Goal: Transaction & Acquisition: Purchase product/service

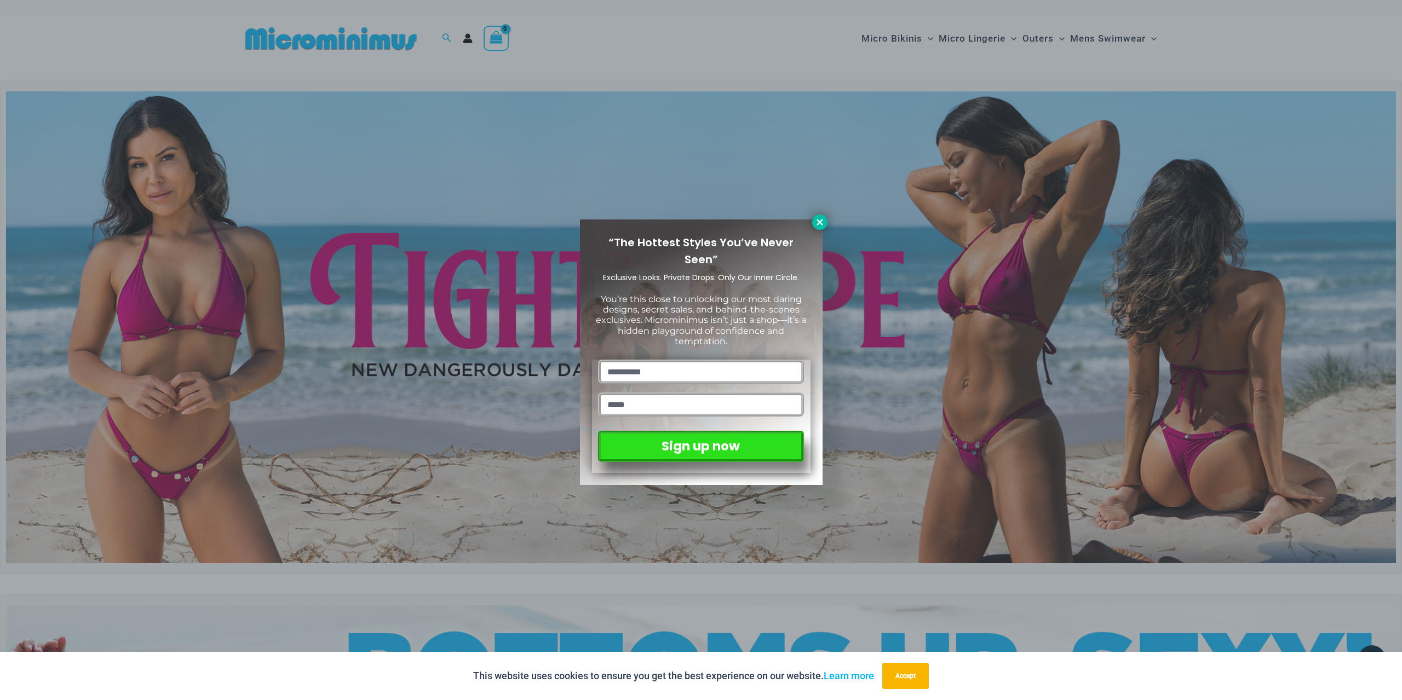
click at [816, 222] on icon at bounding box center [820, 222] width 10 height 10
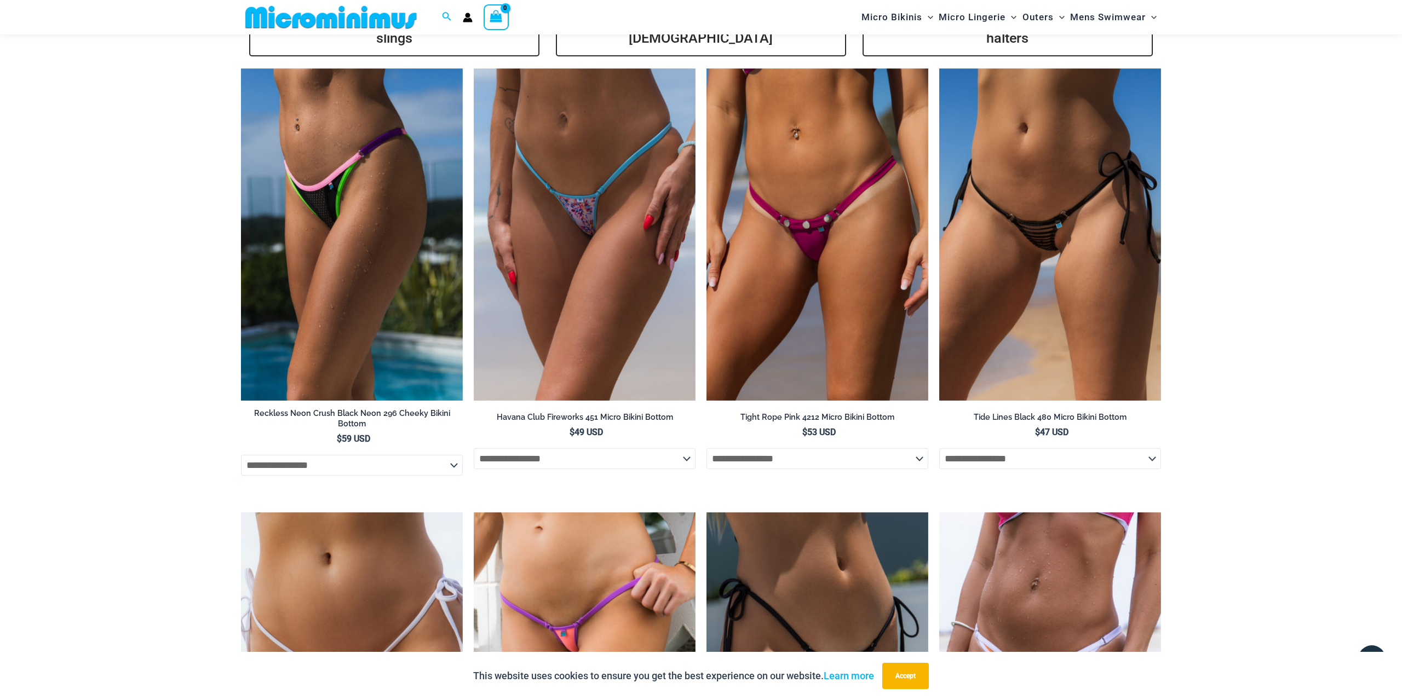
scroll to position [2823, 0]
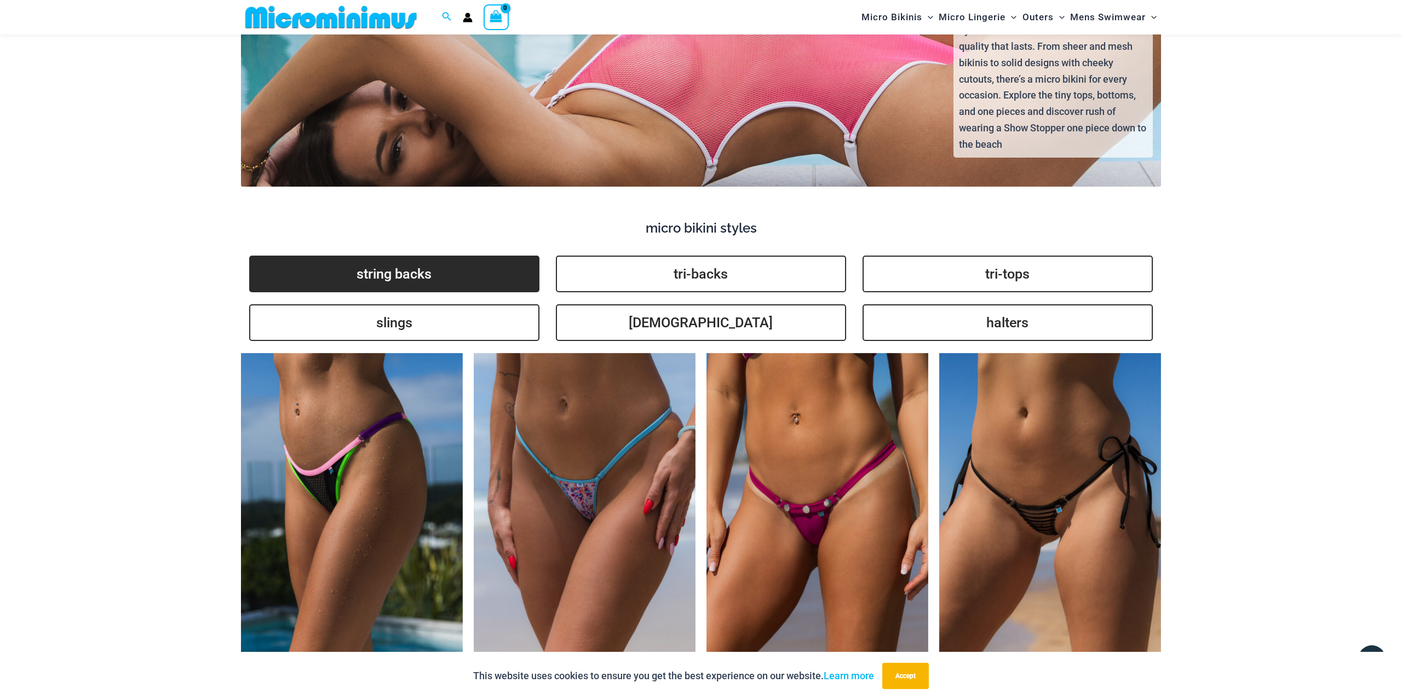
click at [418, 256] on link "string backs" at bounding box center [394, 274] width 290 height 37
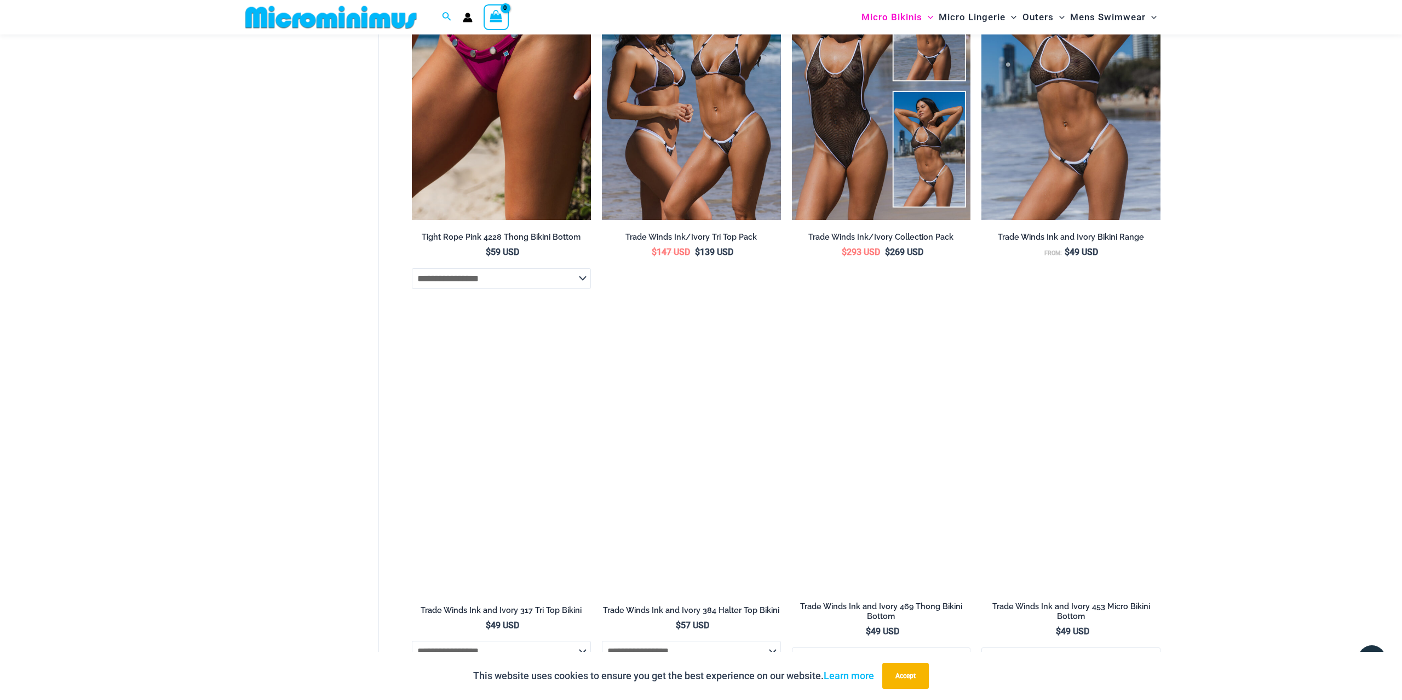
scroll to position [844, 0]
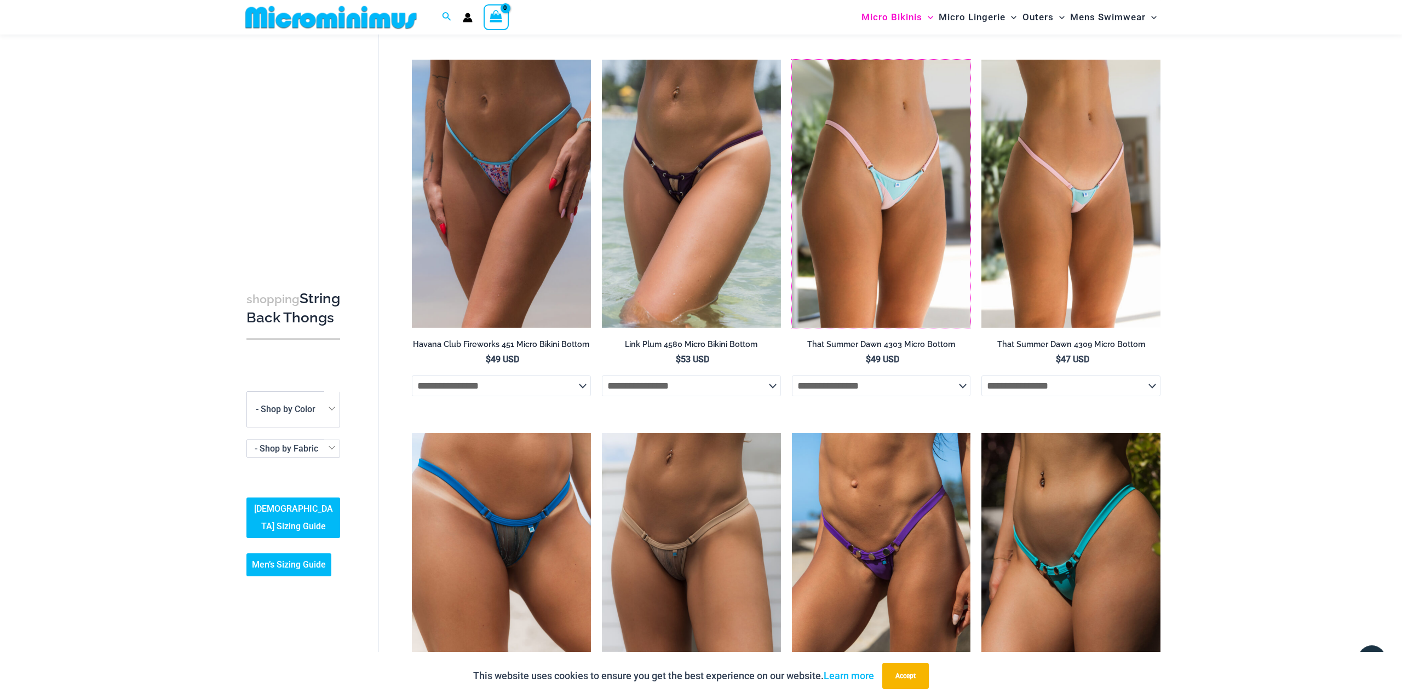
scroll to position [480, 0]
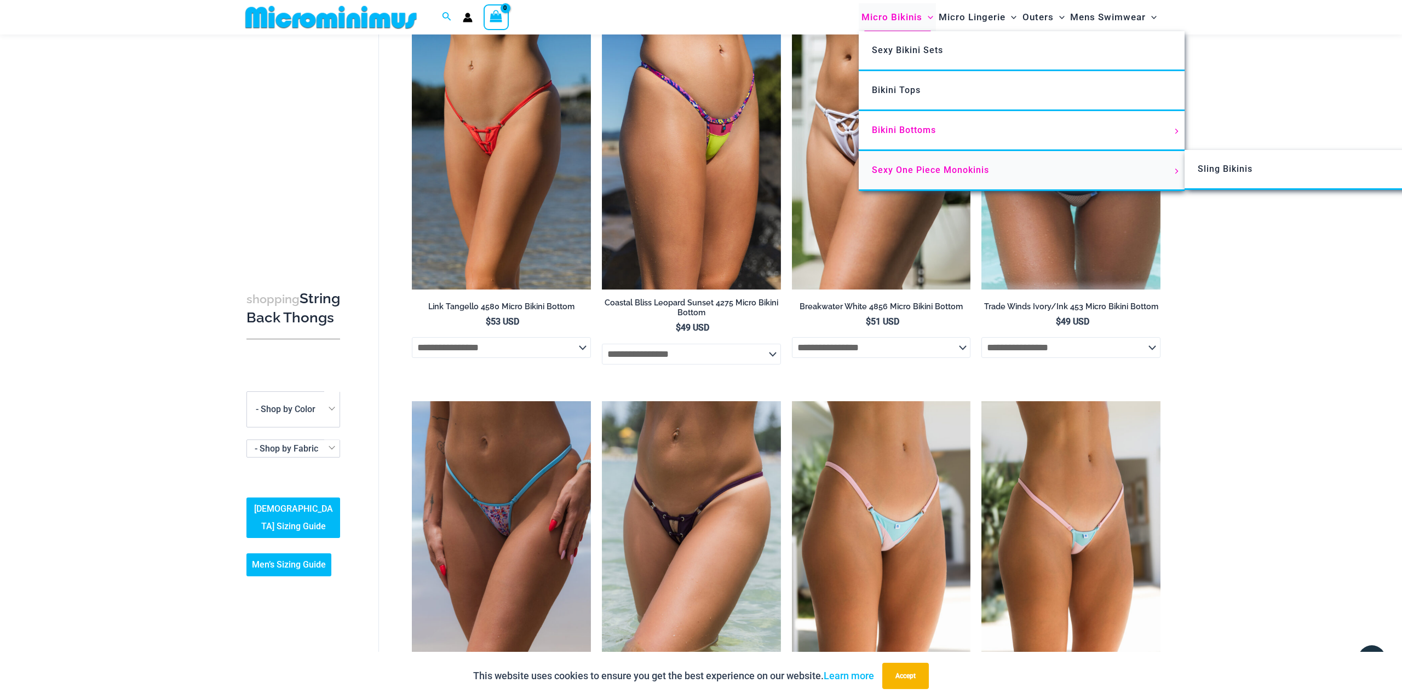
click at [924, 167] on span "Sexy One Piece Monokinis" at bounding box center [930, 170] width 117 height 10
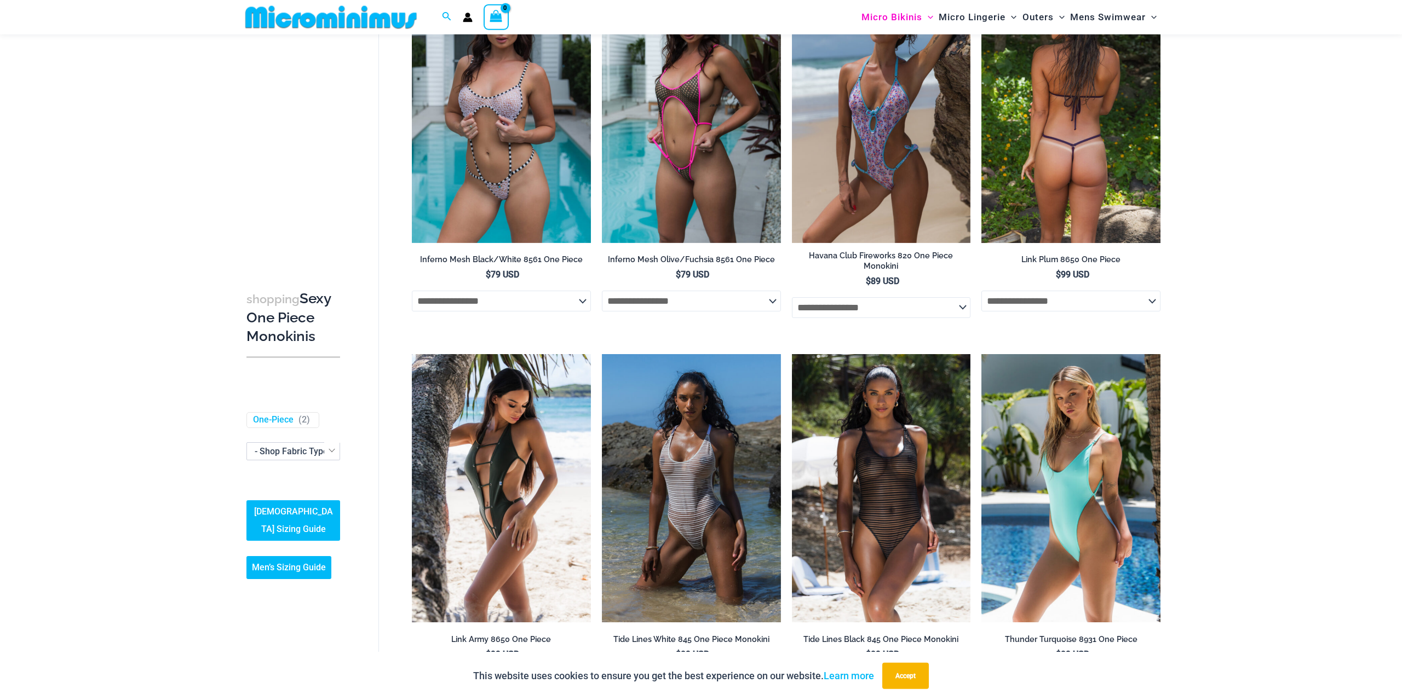
scroll to position [1015, 0]
